Goal: Navigation & Orientation: Find specific page/section

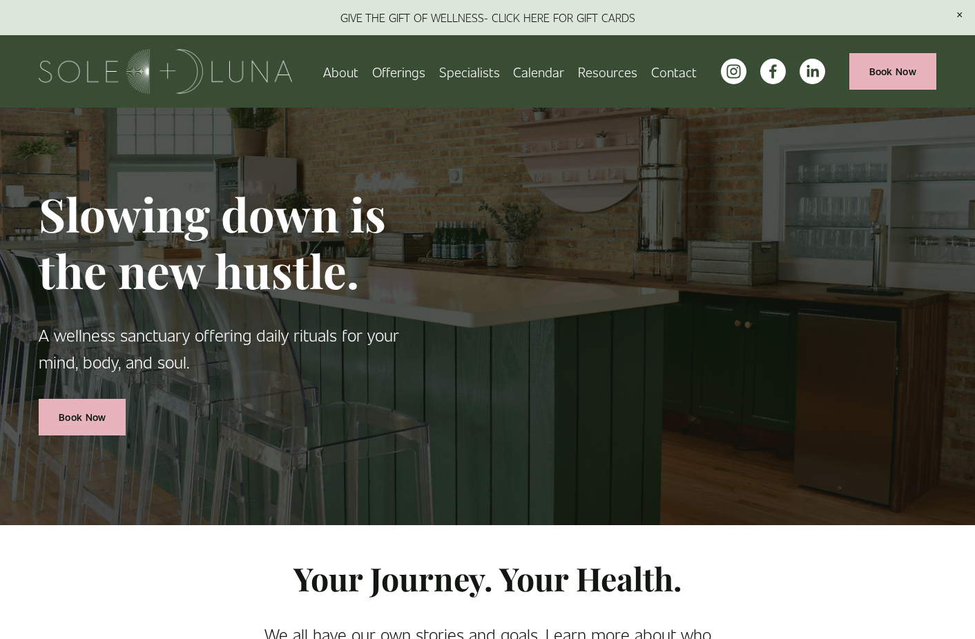
click at [400, 69] on span "Offerings" at bounding box center [398, 71] width 53 height 21
click at [345, 73] on link "About" at bounding box center [340, 71] width 35 height 24
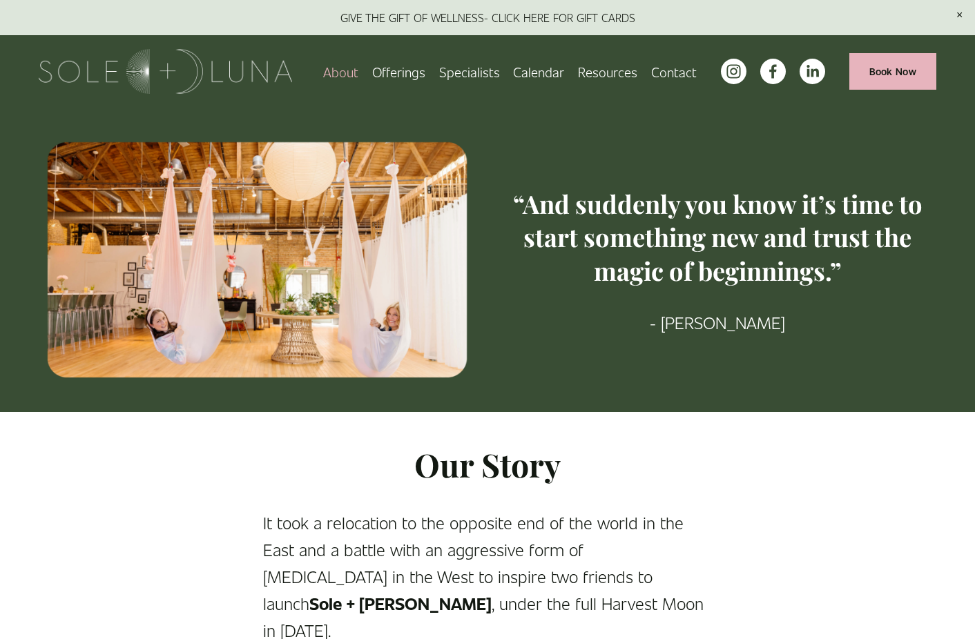
click at [470, 64] on link "Specialists" at bounding box center [469, 71] width 61 height 24
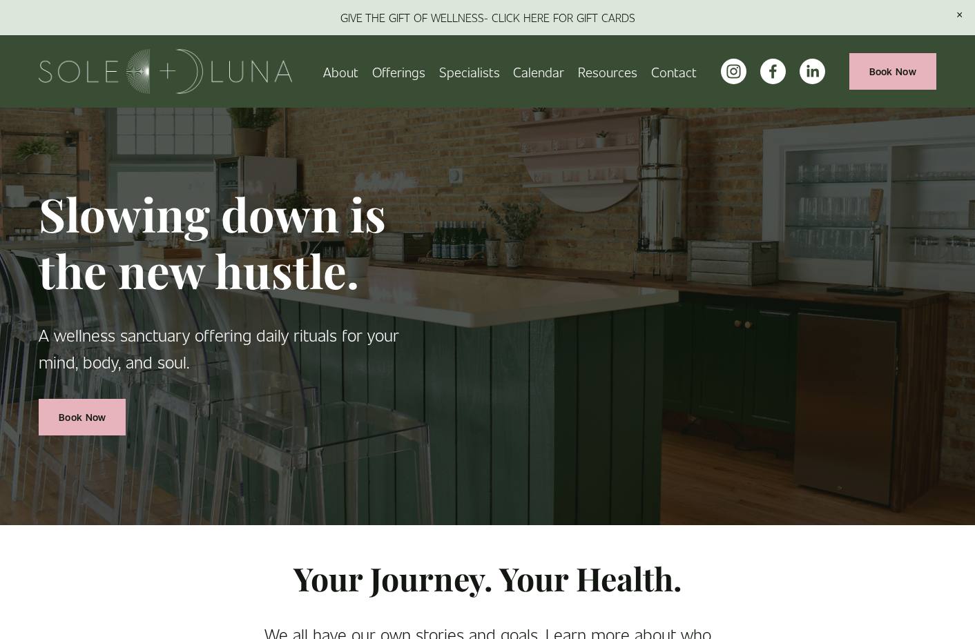
click at [517, 19] on link at bounding box center [487, 17] width 975 height 35
click at [475, 70] on link "Specialists" at bounding box center [469, 71] width 61 height 24
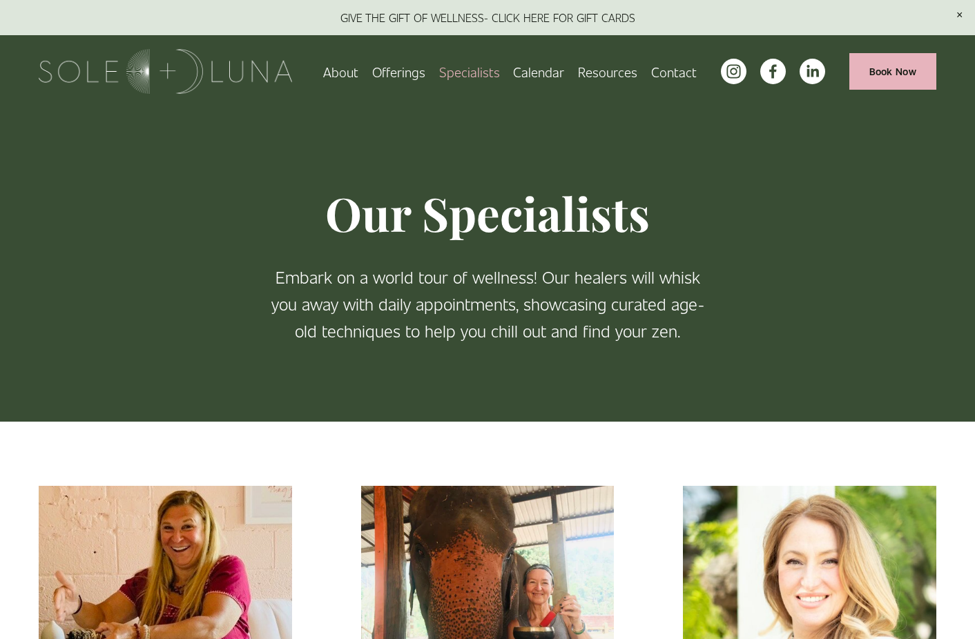
click at [532, 67] on link "Calendar" at bounding box center [538, 71] width 51 height 24
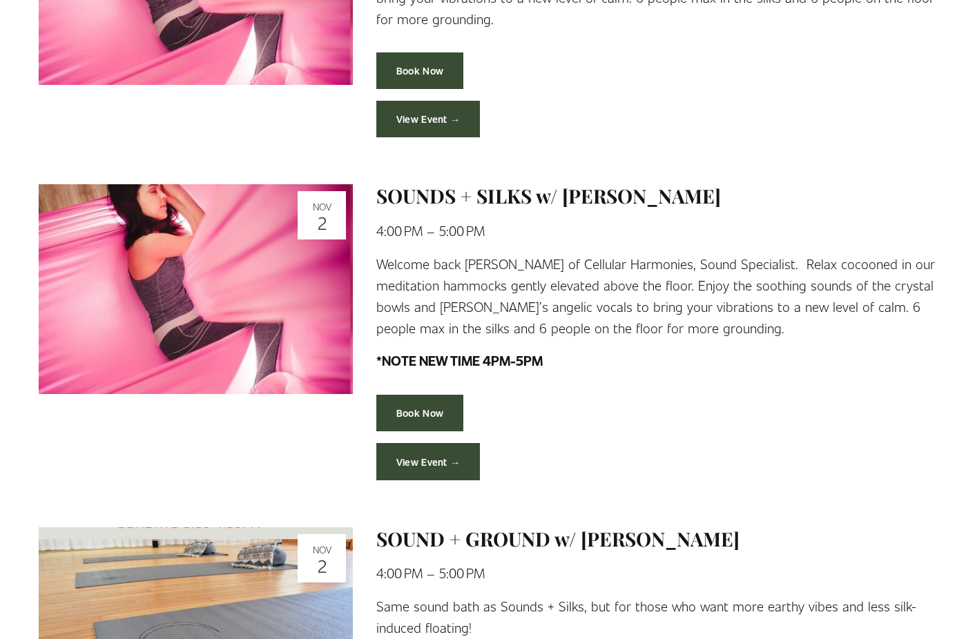
scroll to position [2637, 0]
